Goal: Entertainment & Leisure: Consume media (video, audio)

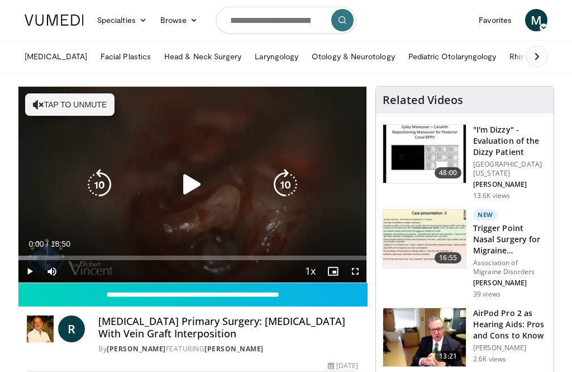
scroll to position [13, 0]
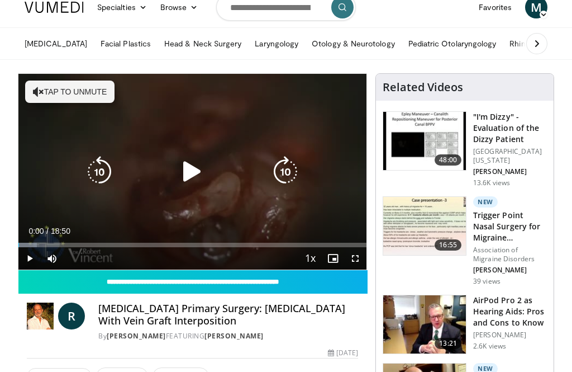
click at [194, 172] on icon "Video Player" at bounding box center [192, 171] width 31 height 31
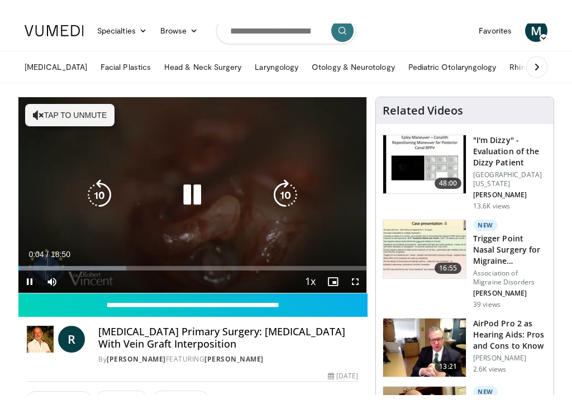
scroll to position [0, 0]
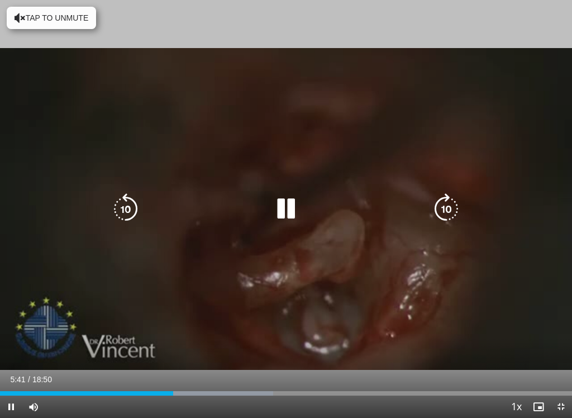
click at [134, 194] on icon "Video Player" at bounding box center [125, 208] width 31 height 31
click at [129, 201] on icon "Video Player" at bounding box center [125, 208] width 31 height 31
click at [122, 205] on icon "Video Player" at bounding box center [125, 208] width 31 height 31
click at [124, 207] on icon "Video Player" at bounding box center [125, 208] width 31 height 31
click at [129, 212] on icon "Video Player" at bounding box center [125, 208] width 31 height 31
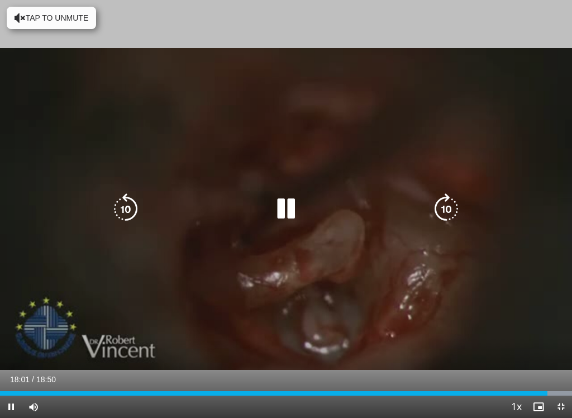
click at [125, 213] on icon "Video Player" at bounding box center [125, 208] width 31 height 31
click at [281, 206] on icon "Video Player" at bounding box center [285, 208] width 31 height 31
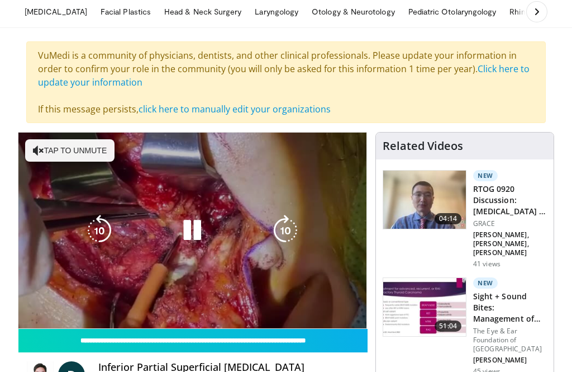
scroll to position [44, 0]
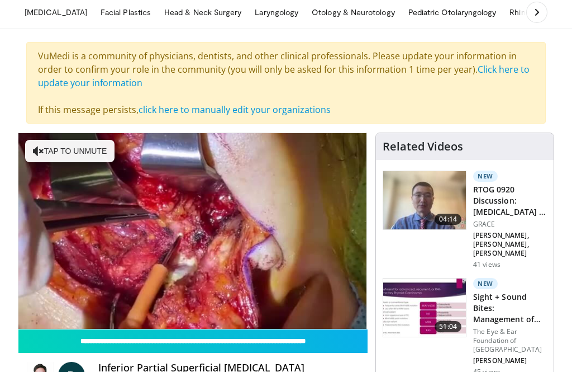
click at [51, 329] on span "Video Player" at bounding box center [52, 340] width 22 height 22
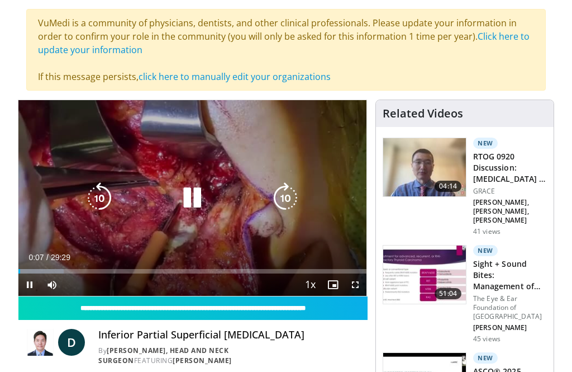
scroll to position [79, 0]
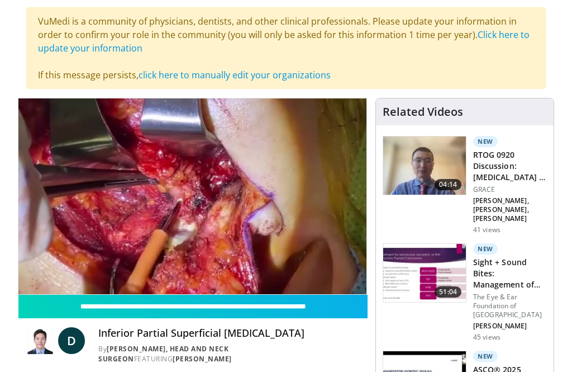
click at [325, 232] on div "10 seconds Tap to unmute" at bounding box center [192, 196] width 348 height 196
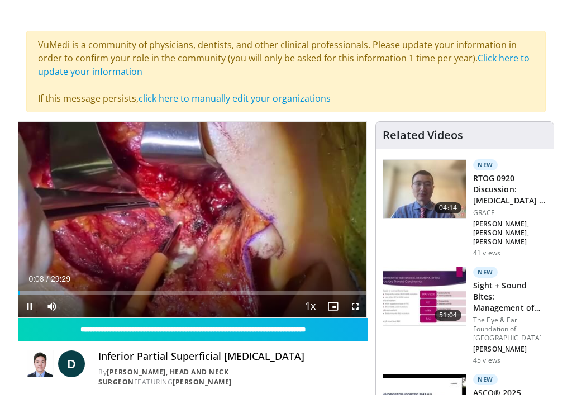
scroll to position [0, 0]
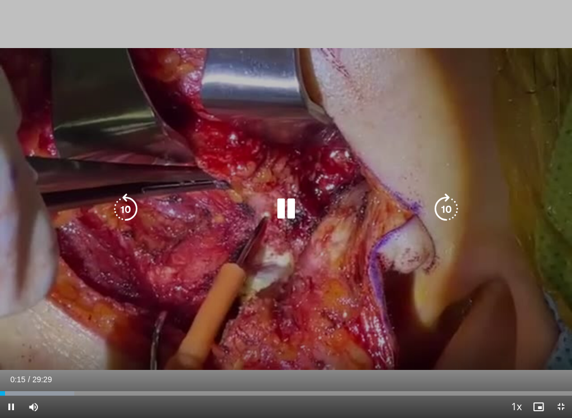
click at [447, 209] on icon "Video Player" at bounding box center [446, 208] width 31 height 31
click at [447, 207] on icon "Video Player" at bounding box center [446, 208] width 31 height 31
click at [446, 205] on icon "Video Player" at bounding box center [446, 208] width 31 height 31
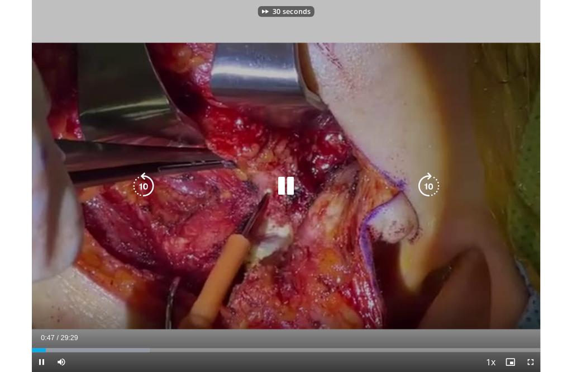
scroll to position [79, 0]
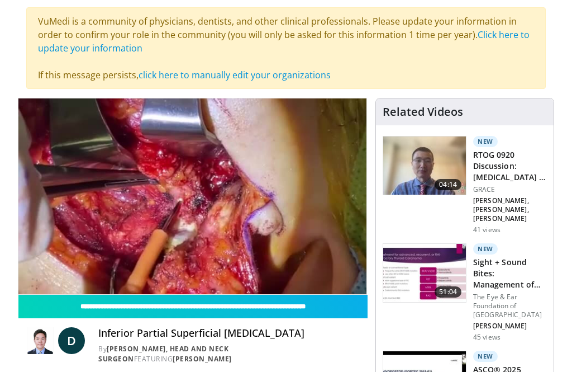
click at [279, 194] on icon "Video Player" at bounding box center [285, 196] width 31 height 31
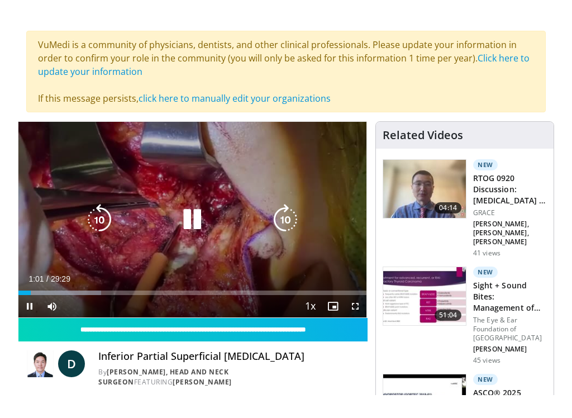
scroll to position [0, 0]
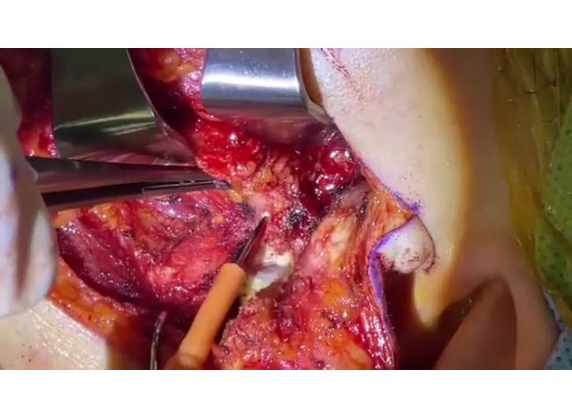
click at [462, 217] on icon "Video Player" at bounding box center [446, 208] width 31 height 31
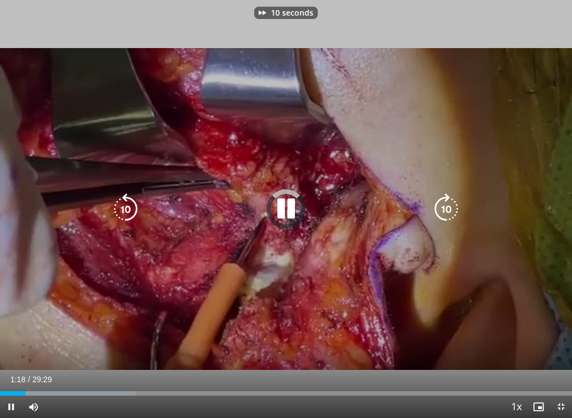
click at [449, 205] on icon "Video Player" at bounding box center [446, 208] width 31 height 31
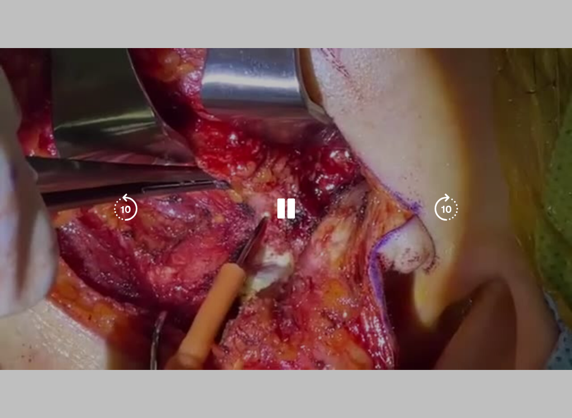
click at [447, 207] on icon "Video Player" at bounding box center [446, 208] width 31 height 31
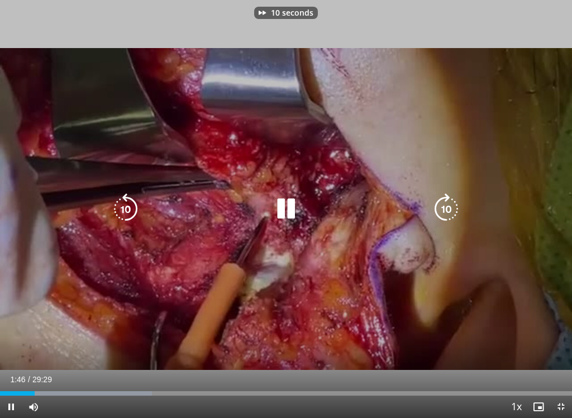
click at [446, 205] on icon "Video Player" at bounding box center [446, 208] width 31 height 31
click at [441, 208] on icon "Video Player" at bounding box center [446, 208] width 31 height 31
click at [455, 205] on icon "Video Player" at bounding box center [446, 208] width 31 height 31
click at [444, 206] on icon "Video Player" at bounding box center [446, 208] width 31 height 31
click at [450, 210] on icon "Video Player" at bounding box center [446, 208] width 31 height 31
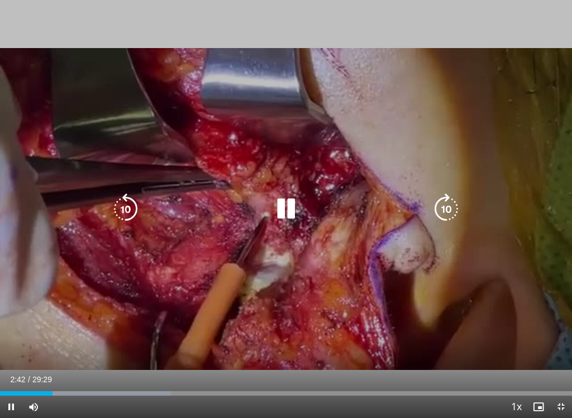
click at [448, 210] on icon "Video Player" at bounding box center [446, 208] width 31 height 31
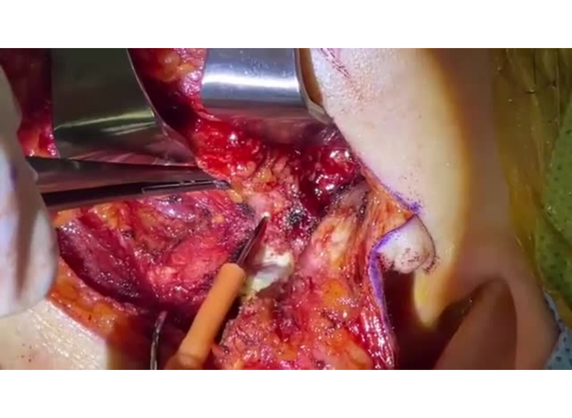
click at [451, 212] on icon "Video Player" at bounding box center [446, 208] width 31 height 31
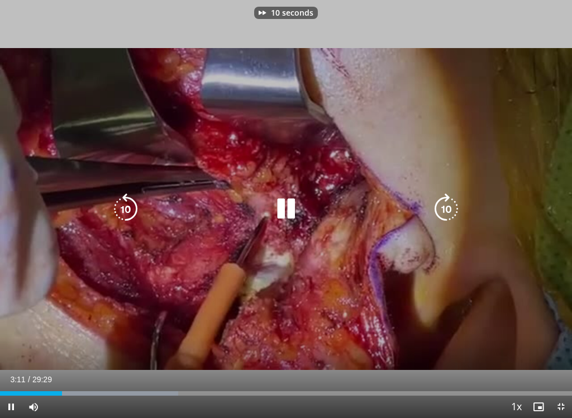
click at [445, 208] on icon "Video Player" at bounding box center [446, 208] width 31 height 31
click at [446, 212] on icon "Video Player" at bounding box center [446, 208] width 31 height 31
click at [449, 209] on icon "Video Player" at bounding box center [446, 208] width 31 height 31
click at [449, 207] on icon "Video Player" at bounding box center [446, 208] width 31 height 31
click at [451, 212] on icon "Video Player" at bounding box center [446, 208] width 31 height 31
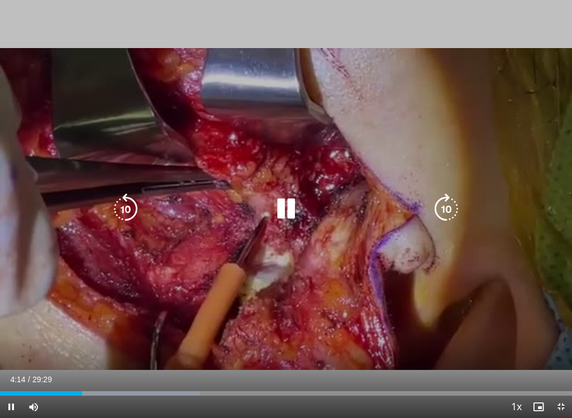
click at [454, 205] on icon "Video Player" at bounding box center [446, 208] width 31 height 31
click at [447, 204] on icon "Video Player" at bounding box center [446, 208] width 31 height 31
click at [449, 206] on icon "Video Player" at bounding box center [446, 208] width 31 height 31
click at [447, 215] on icon "Video Player" at bounding box center [446, 208] width 31 height 31
click at [445, 206] on icon "Video Player" at bounding box center [446, 208] width 31 height 31
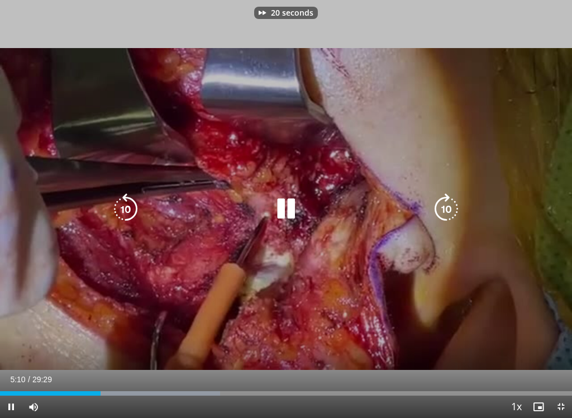
click at [446, 210] on icon "Video Player" at bounding box center [446, 208] width 31 height 31
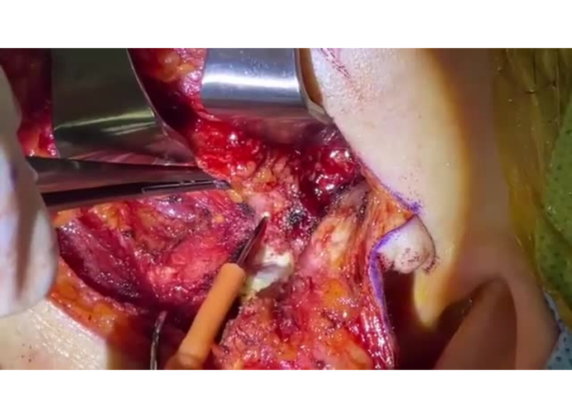
click at [447, 221] on icon "Video Player" at bounding box center [446, 208] width 31 height 31
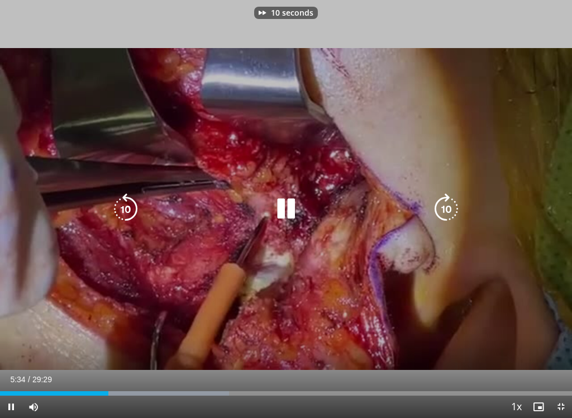
click at [443, 208] on icon "Video Player" at bounding box center [446, 208] width 31 height 31
click at [283, 204] on icon "Video Player" at bounding box center [285, 208] width 31 height 31
